Goal: Navigation & Orientation: Find specific page/section

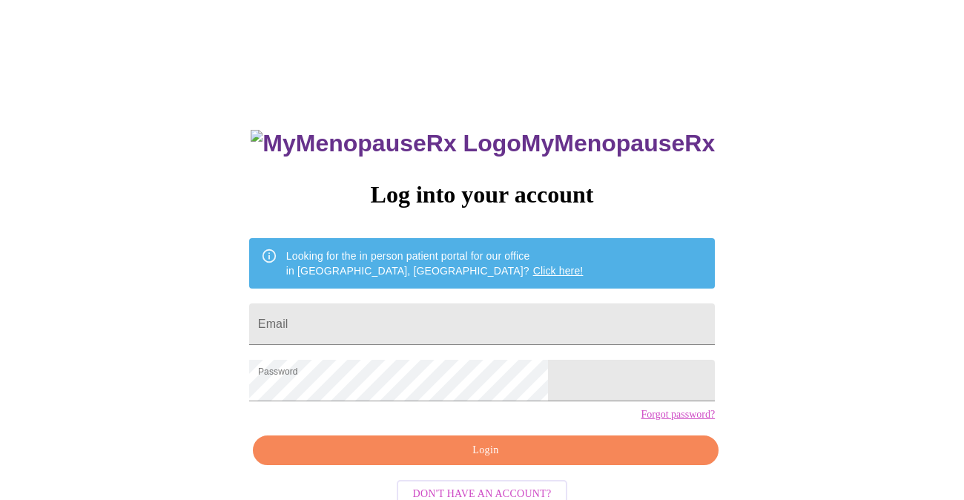
scroll to position [29, 0]
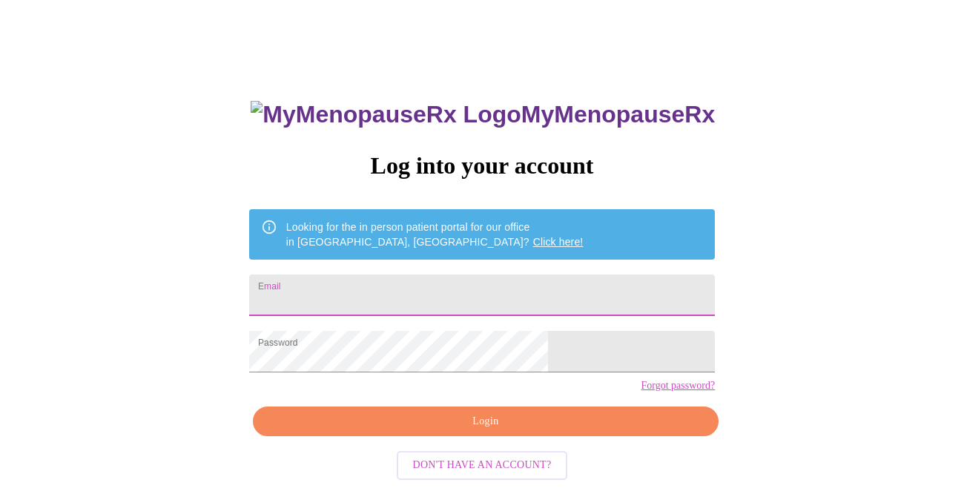
click at [384, 290] on input "Email" at bounding box center [482, 295] width 466 height 42
type input "mmbach4@gmail.com"
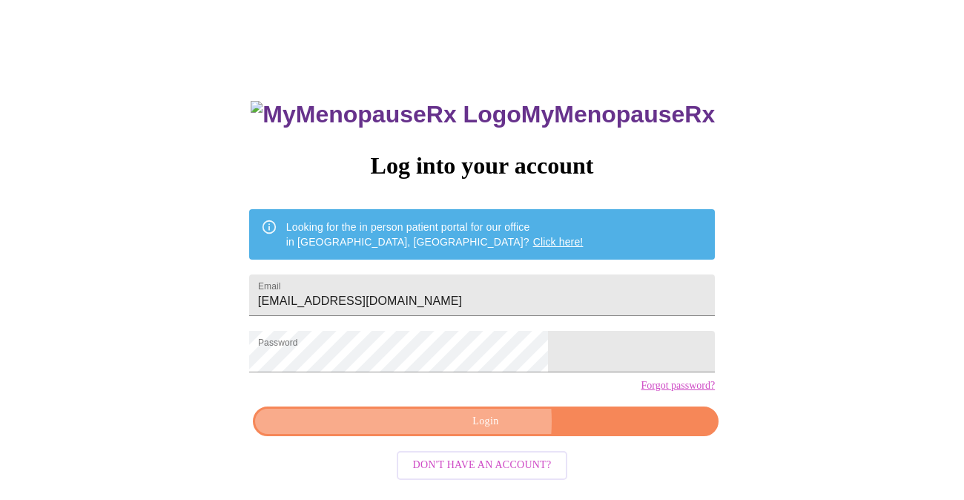
click at [469, 431] on span "Login" at bounding box center [485, 421] width 431 height 19
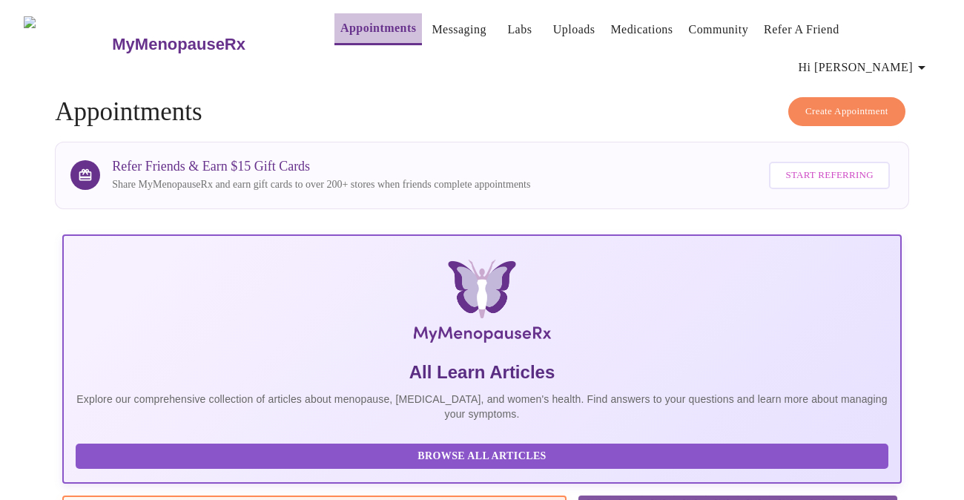
click at [340, 36] on link "Appointments" at bounding box center [378, 28] width 76 height 21
click at [617, 32] on link "Medications" at bounding box center [641, 29] width 62 height 21
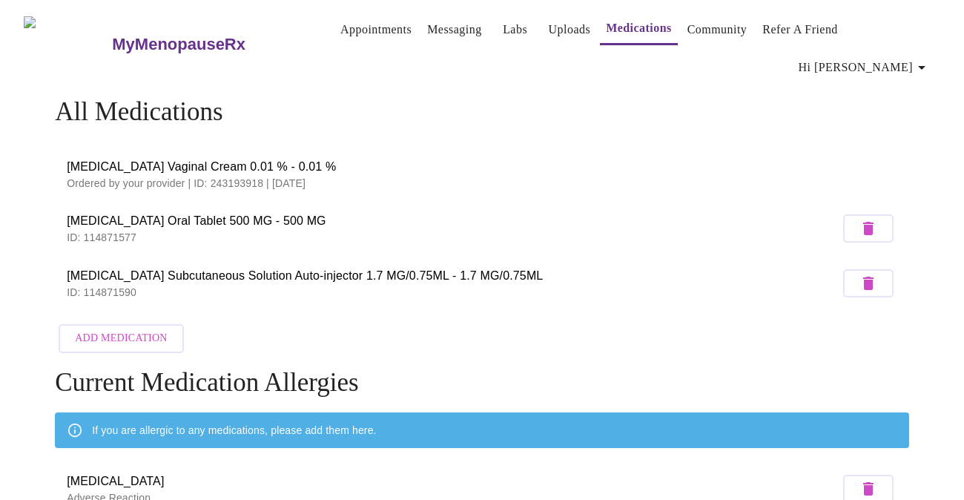
click at [893, 57] on span "Hi Michelle" at bounding box center [864, 67] width 132 height 21
